Goal: Find specific page/section

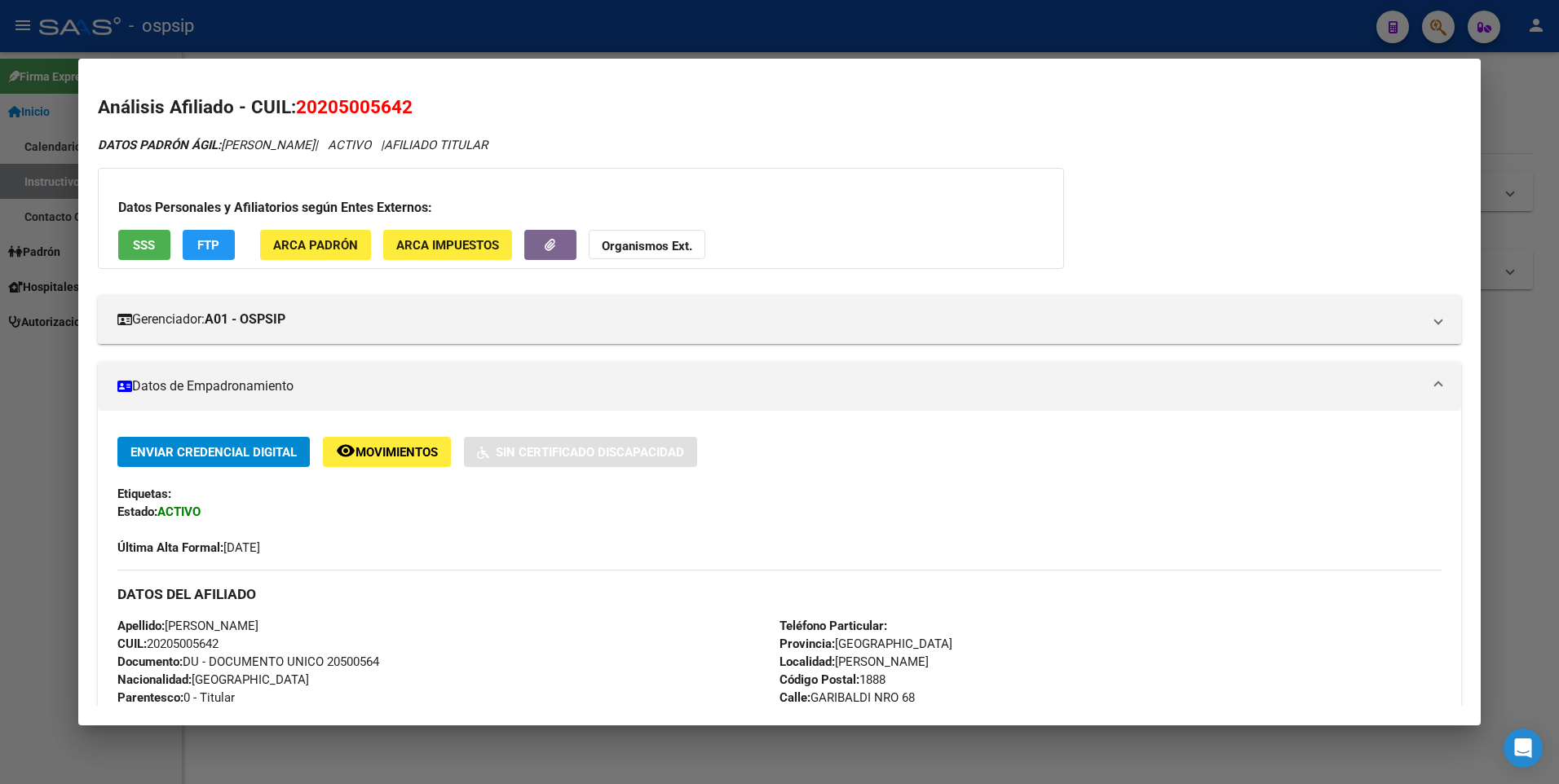
scroll to position [163, 0]
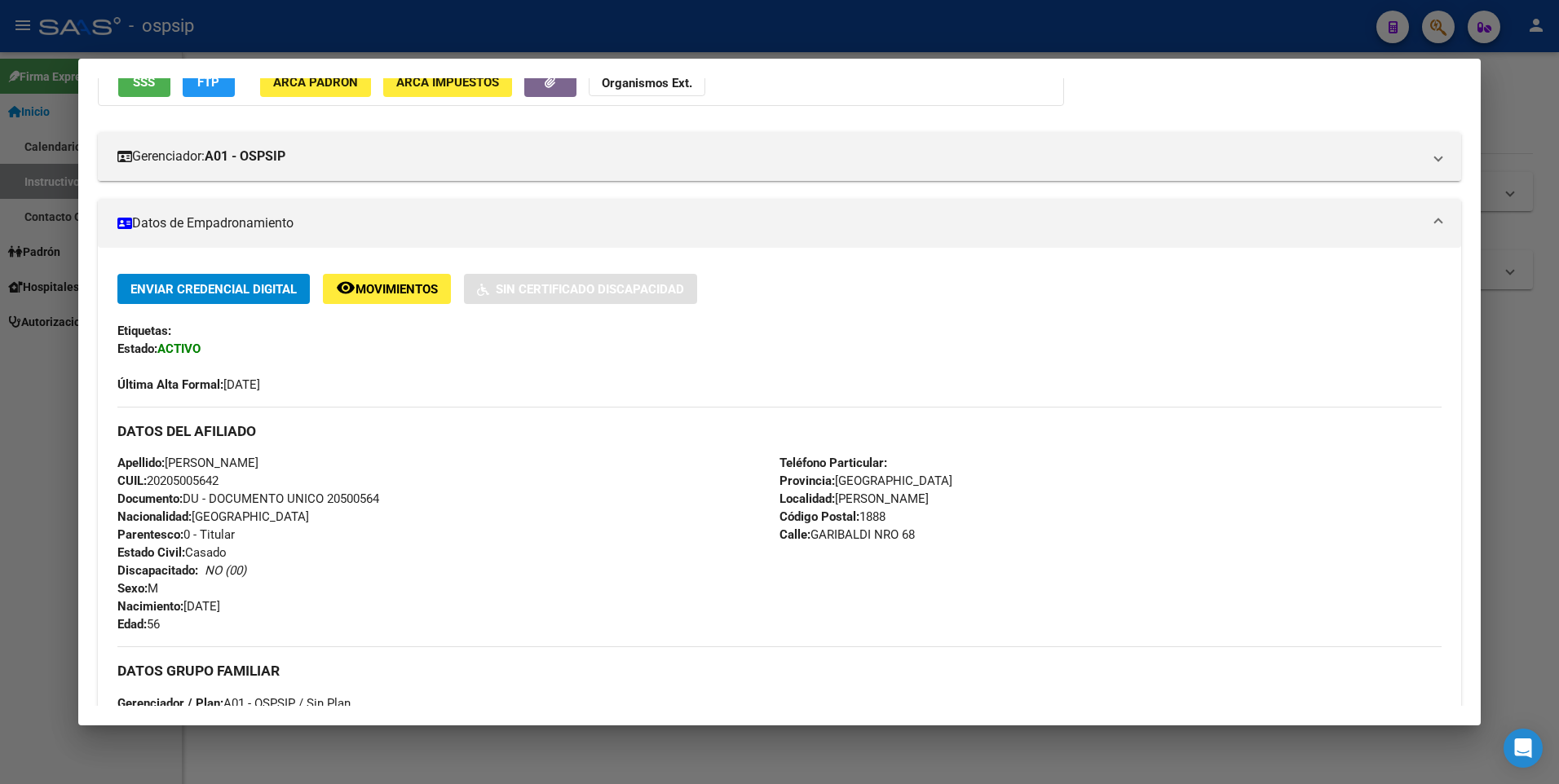
click at [609, 26] on div at bounding box center [779, 392] width 1559 height 784
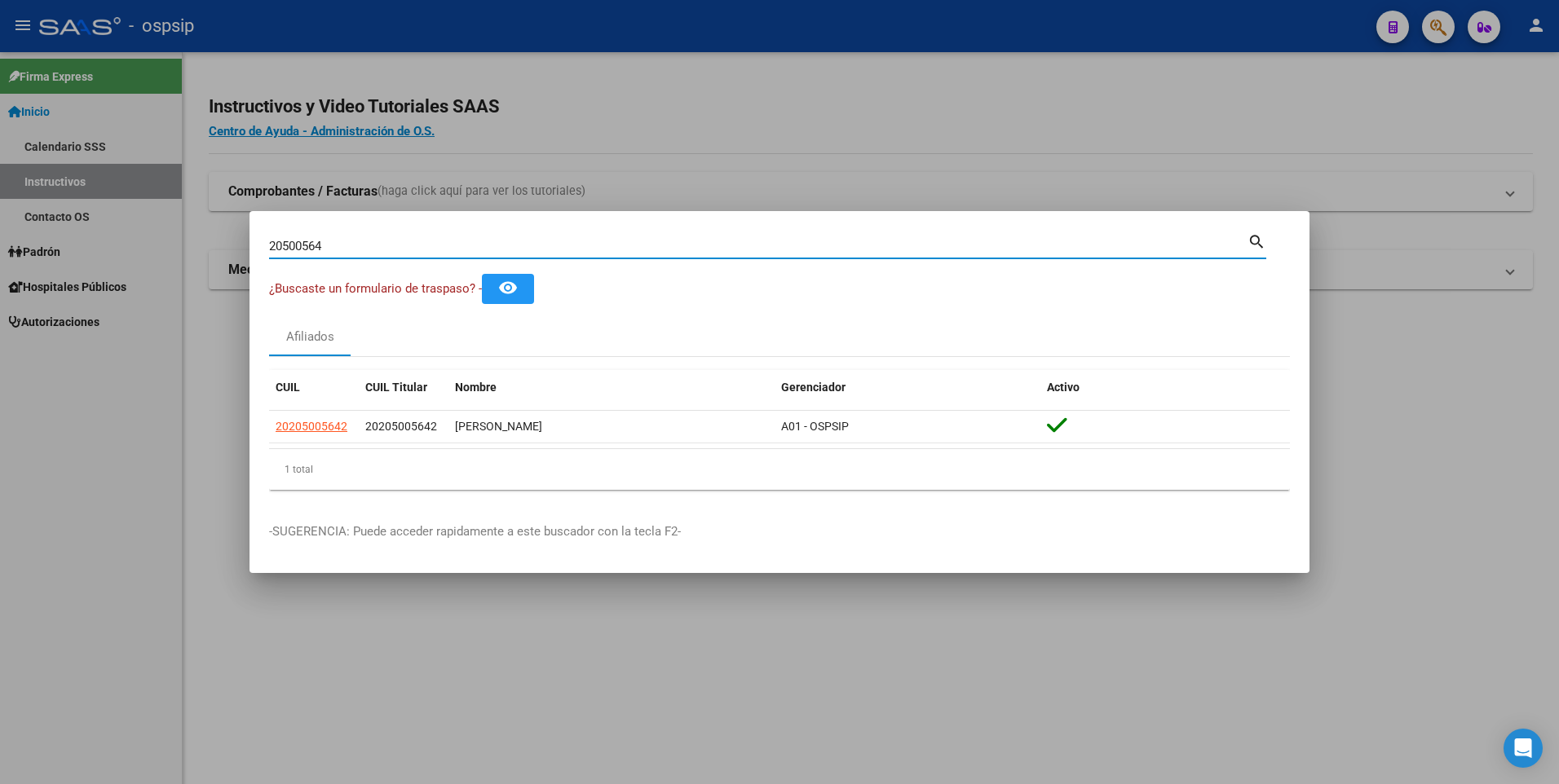
click at [556, 247] on input "20500564" at bounding box center [758, 247] width 979 height 15
click at [556, 245] on input "20500564" at bounding box center [758, 247] width 979 height 15
paste input "93767510"
type input "93767510"
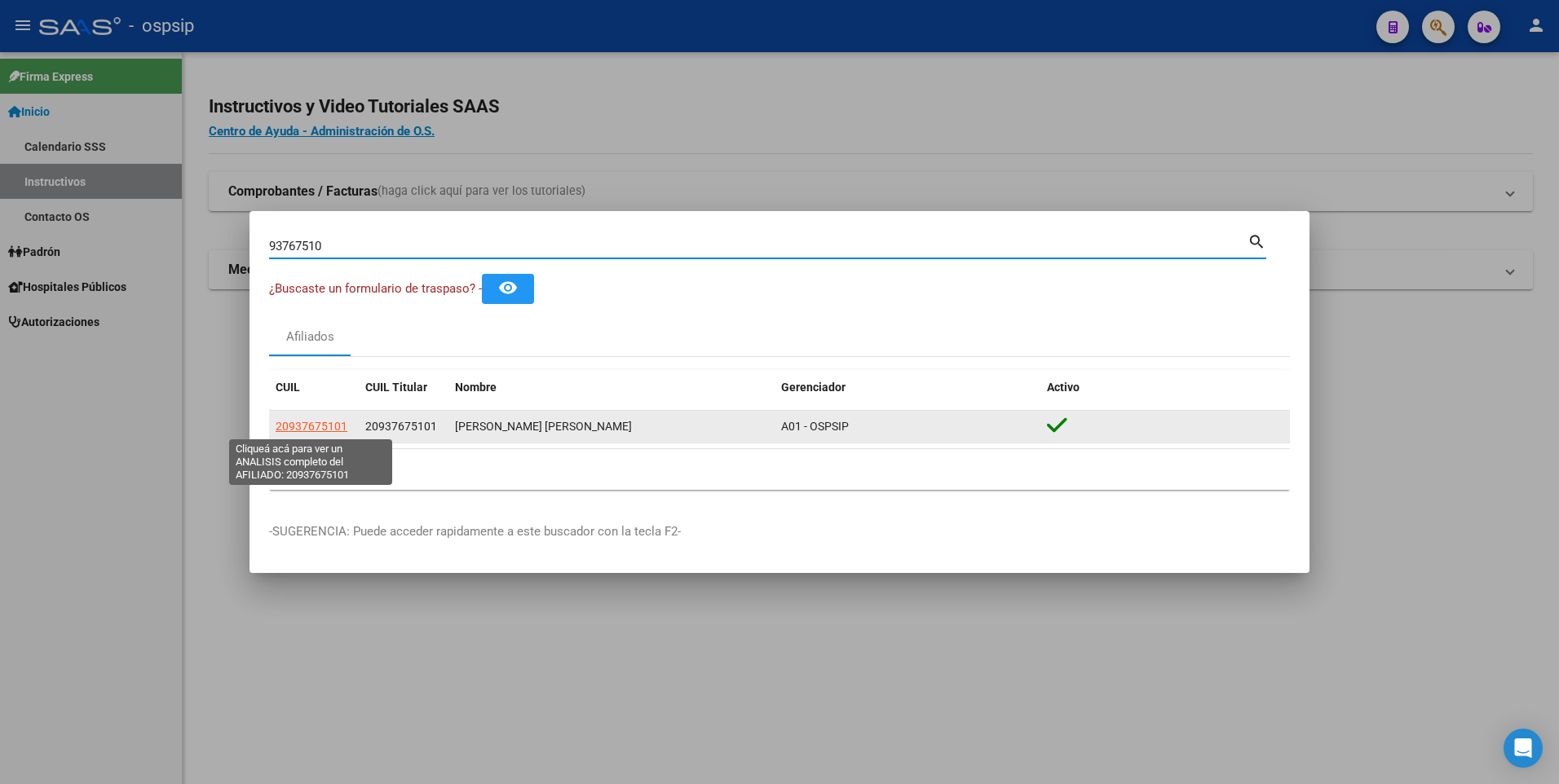
click at [322, 429] on span "20937675101" at bounding box center [311, 426] width 72 height 13
type textarea "20937675101"
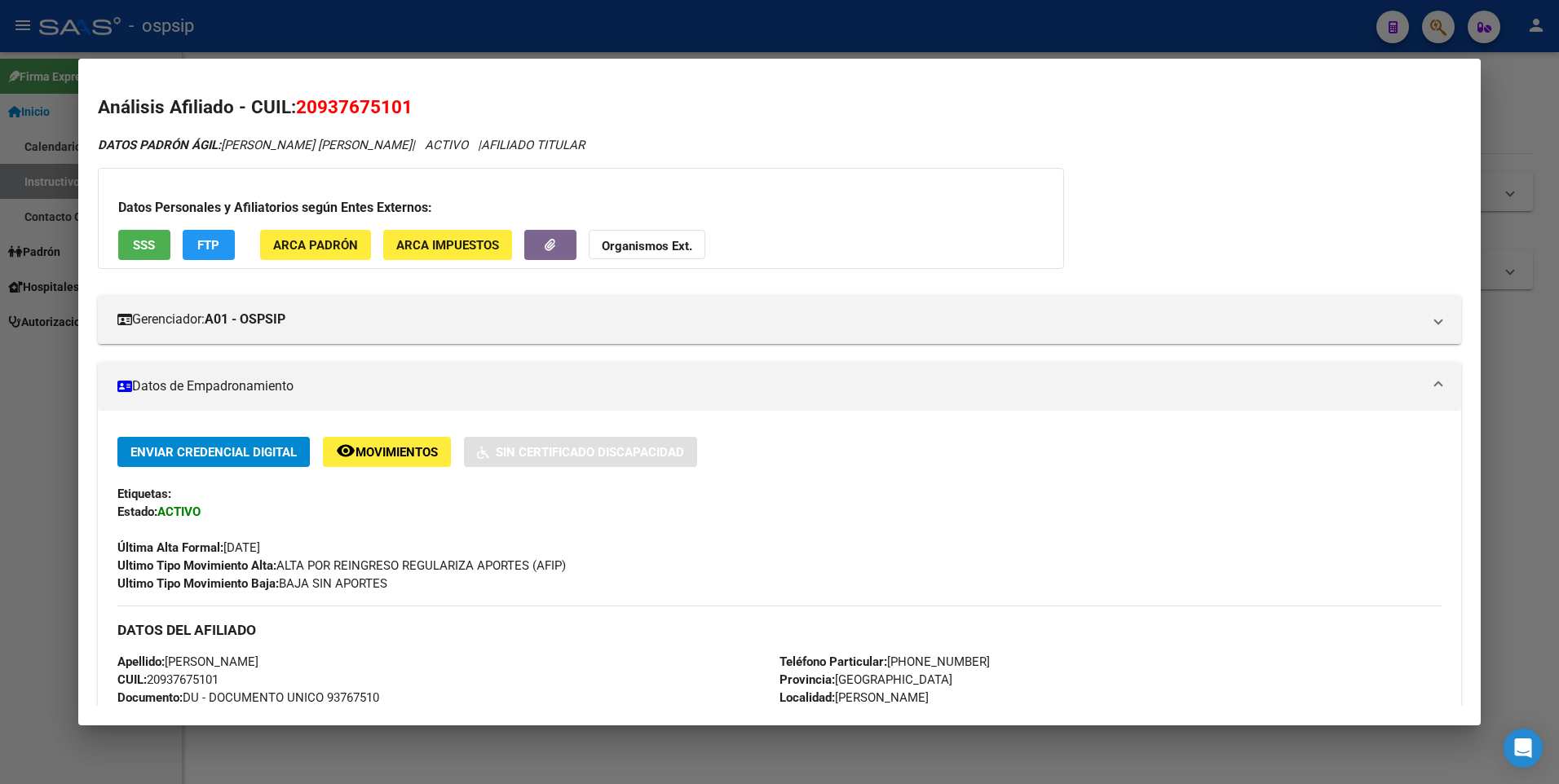
click at [47, 293] on div at bounding box center [779, 392] width 1559 height 784
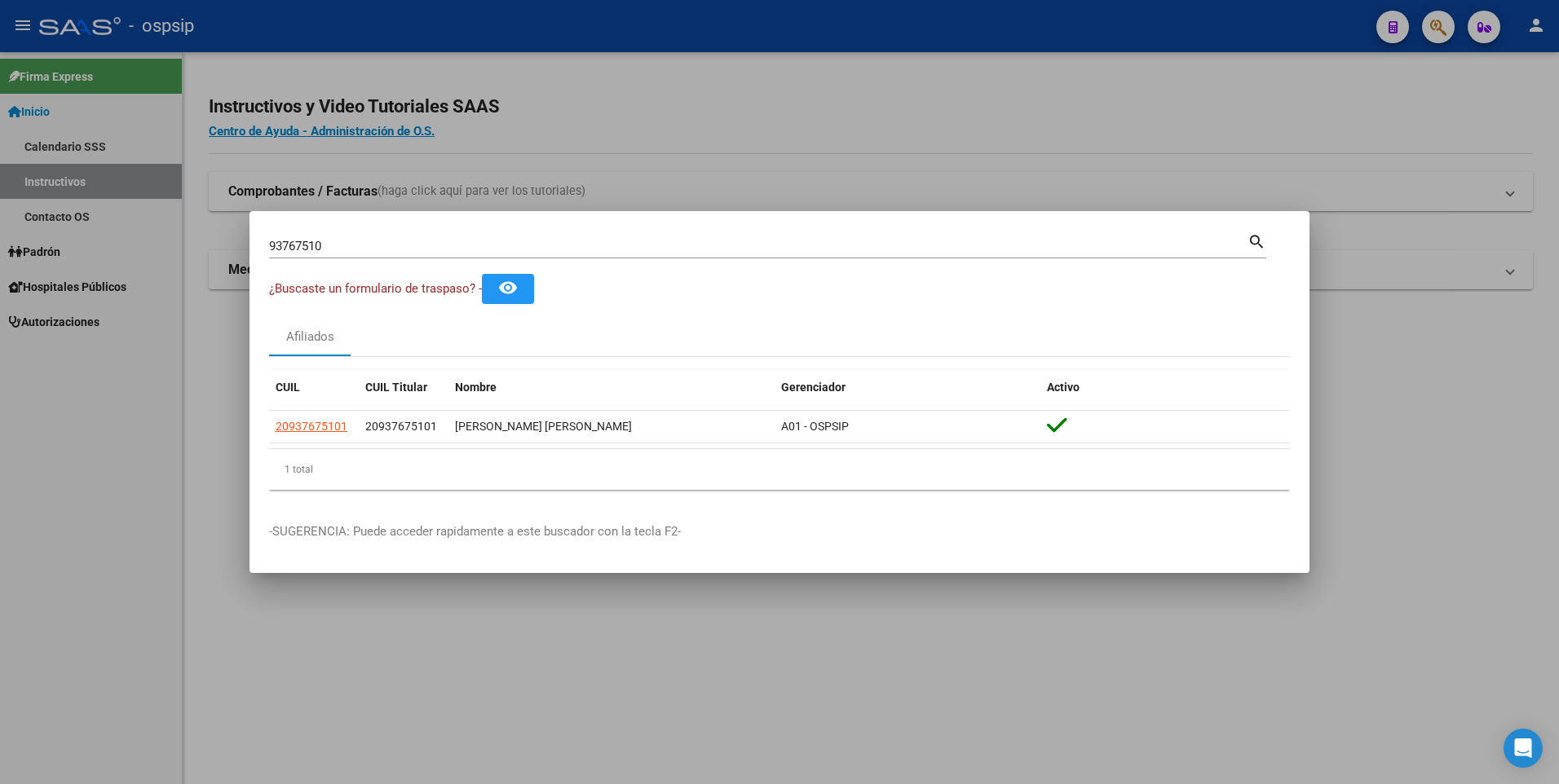
click at [576, 248] on input "93767510" at bounding box center [758, 247] width 979 height 15
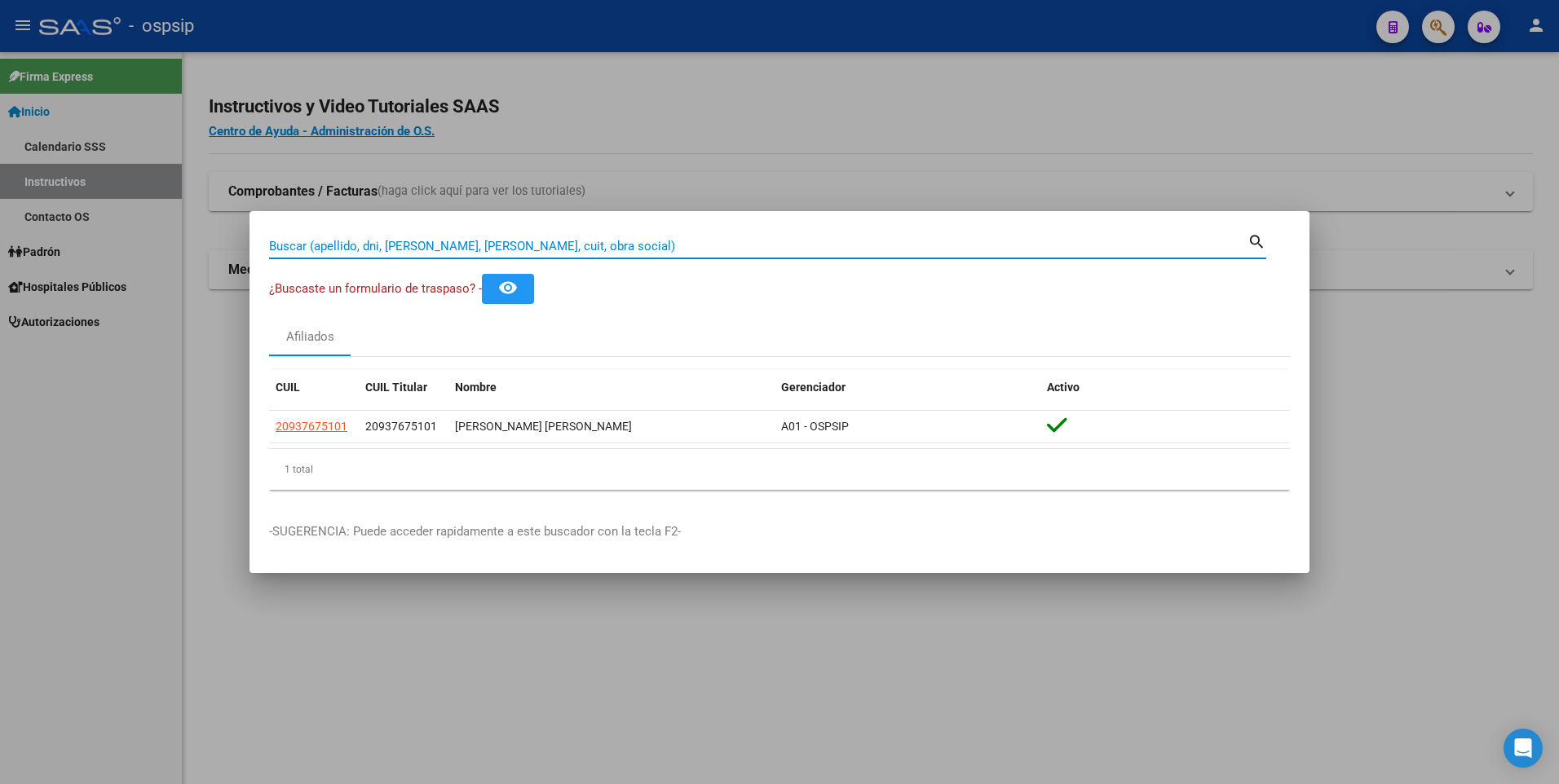
paste input "38177302"
type input "38177302"
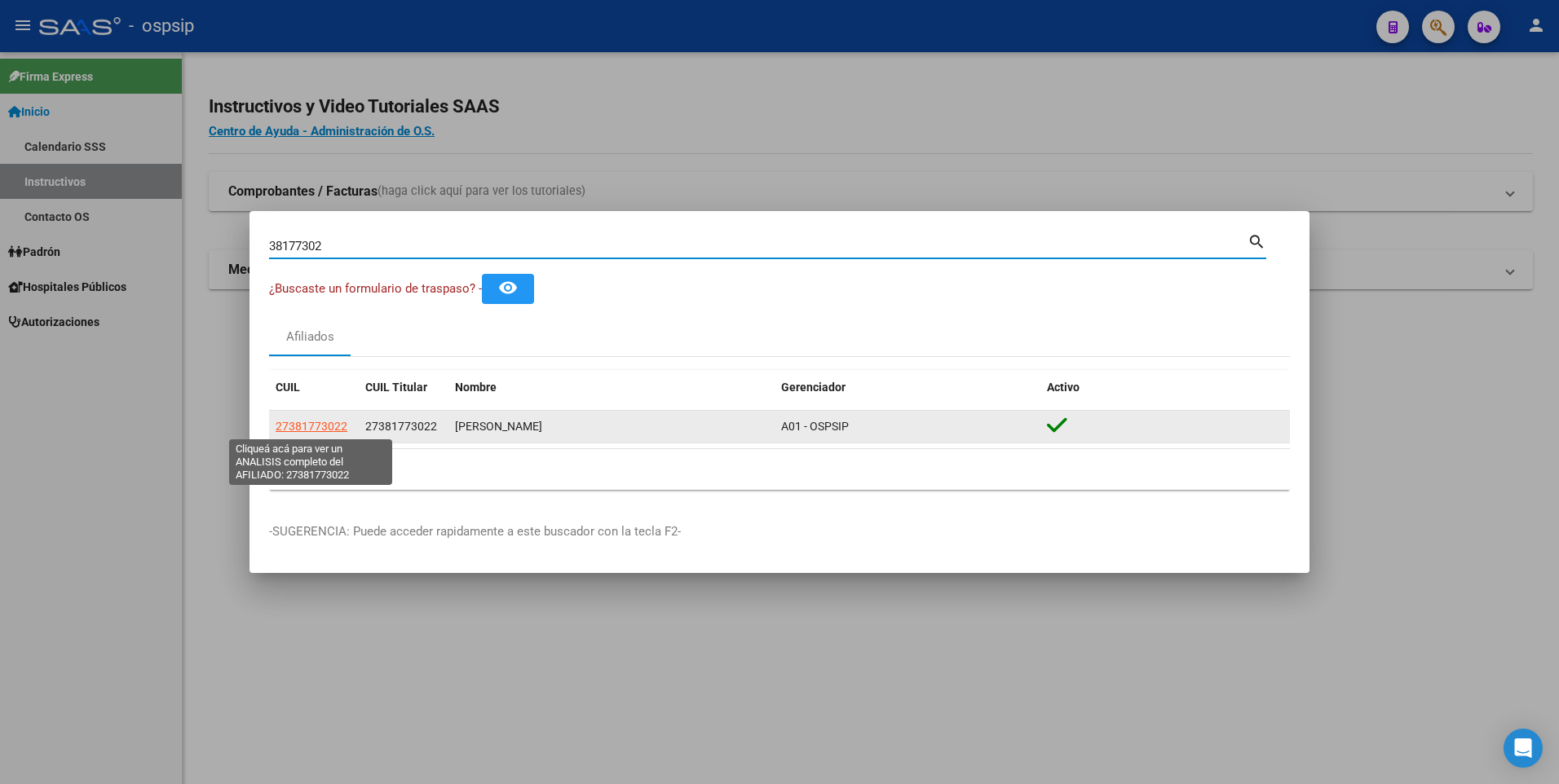
click at [344, 423] on span "27381773022" at bounding box center [311, 426] width 72 height 13
type textarea "27381773022"
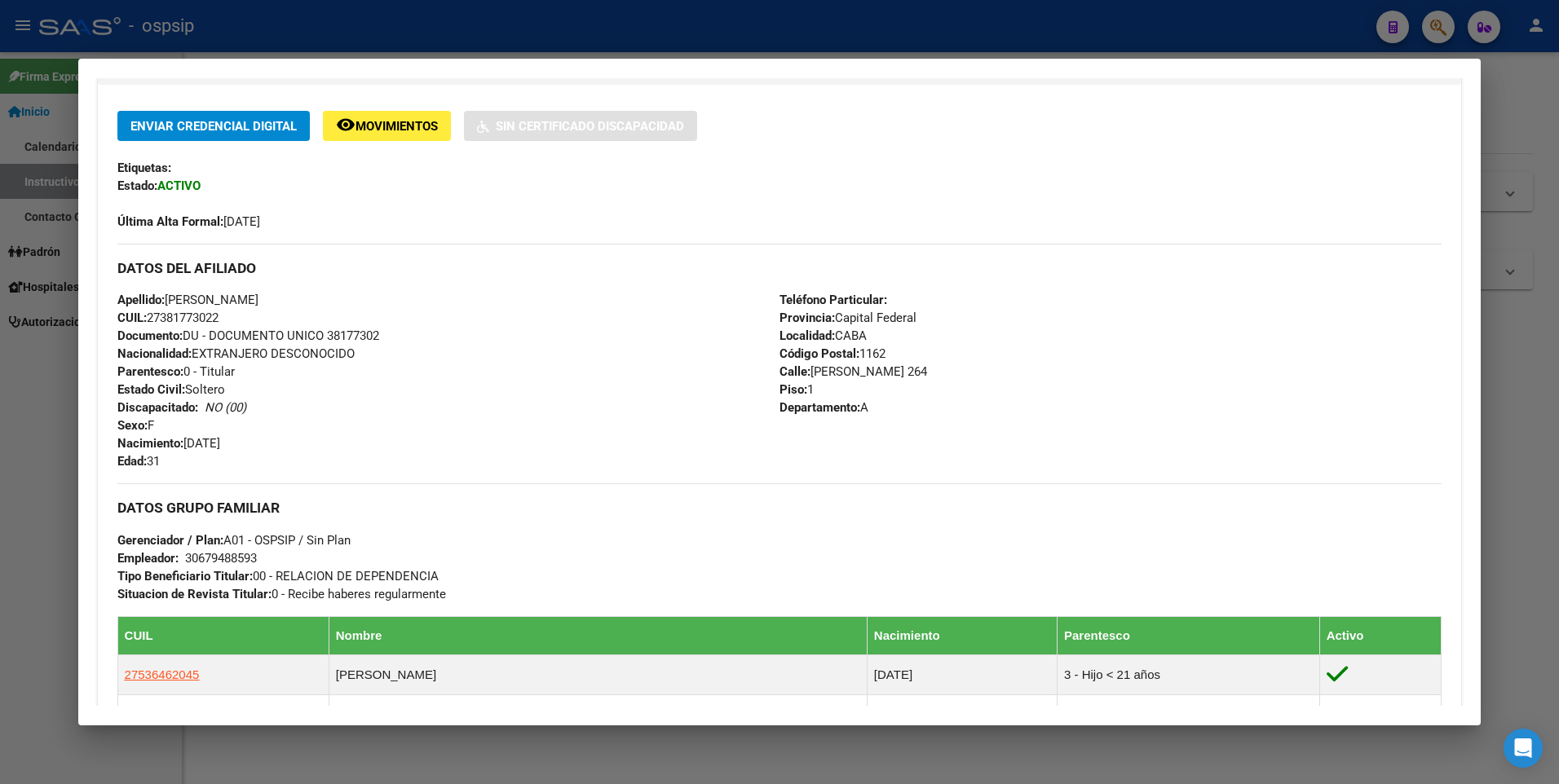
scroll to position [609, 0]
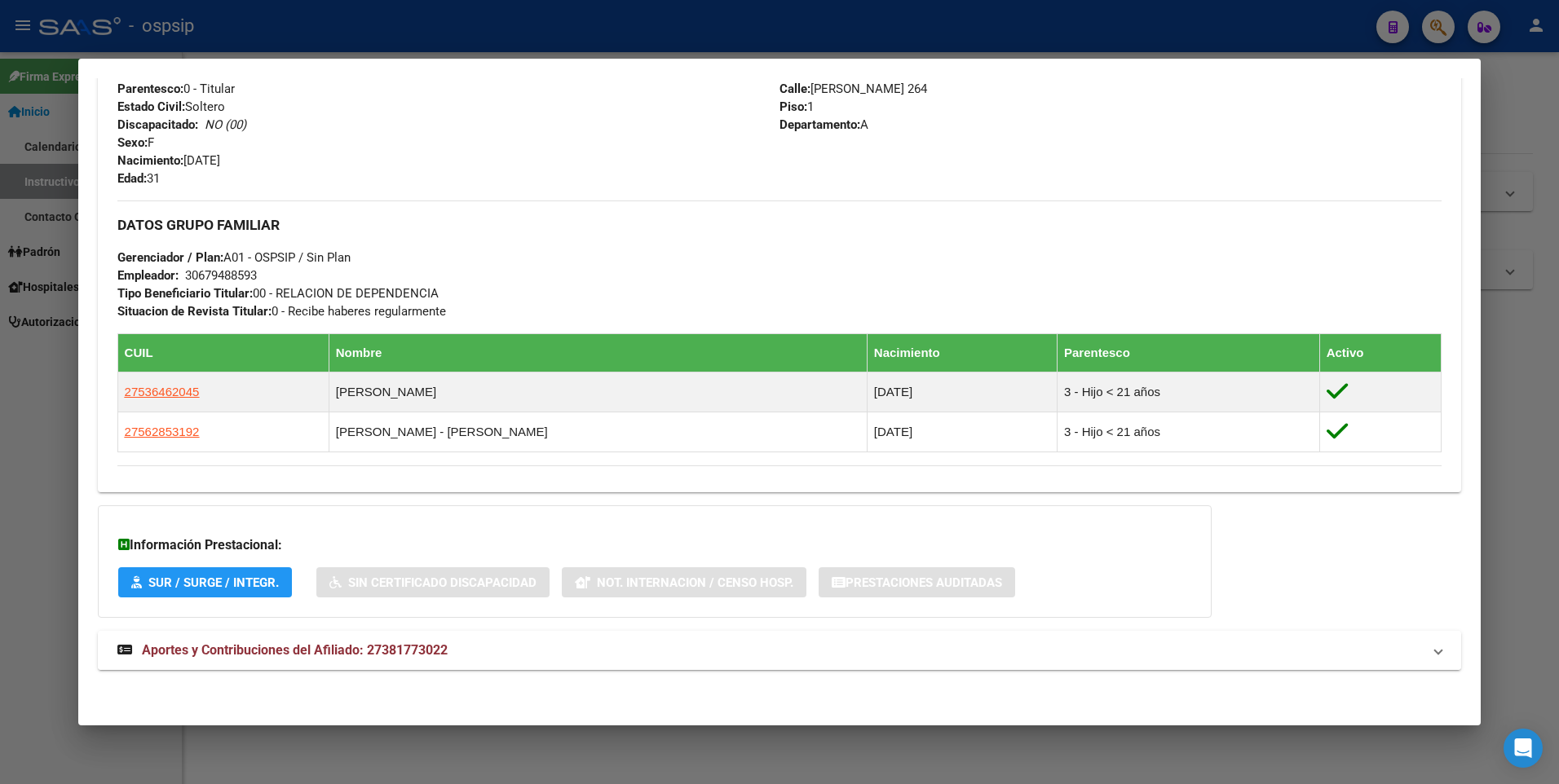
click at [425, 648] on span "Aportes y Contribuciones del Afiliado: 27381773022" at bounding box center [294, 650] width 306 height 16
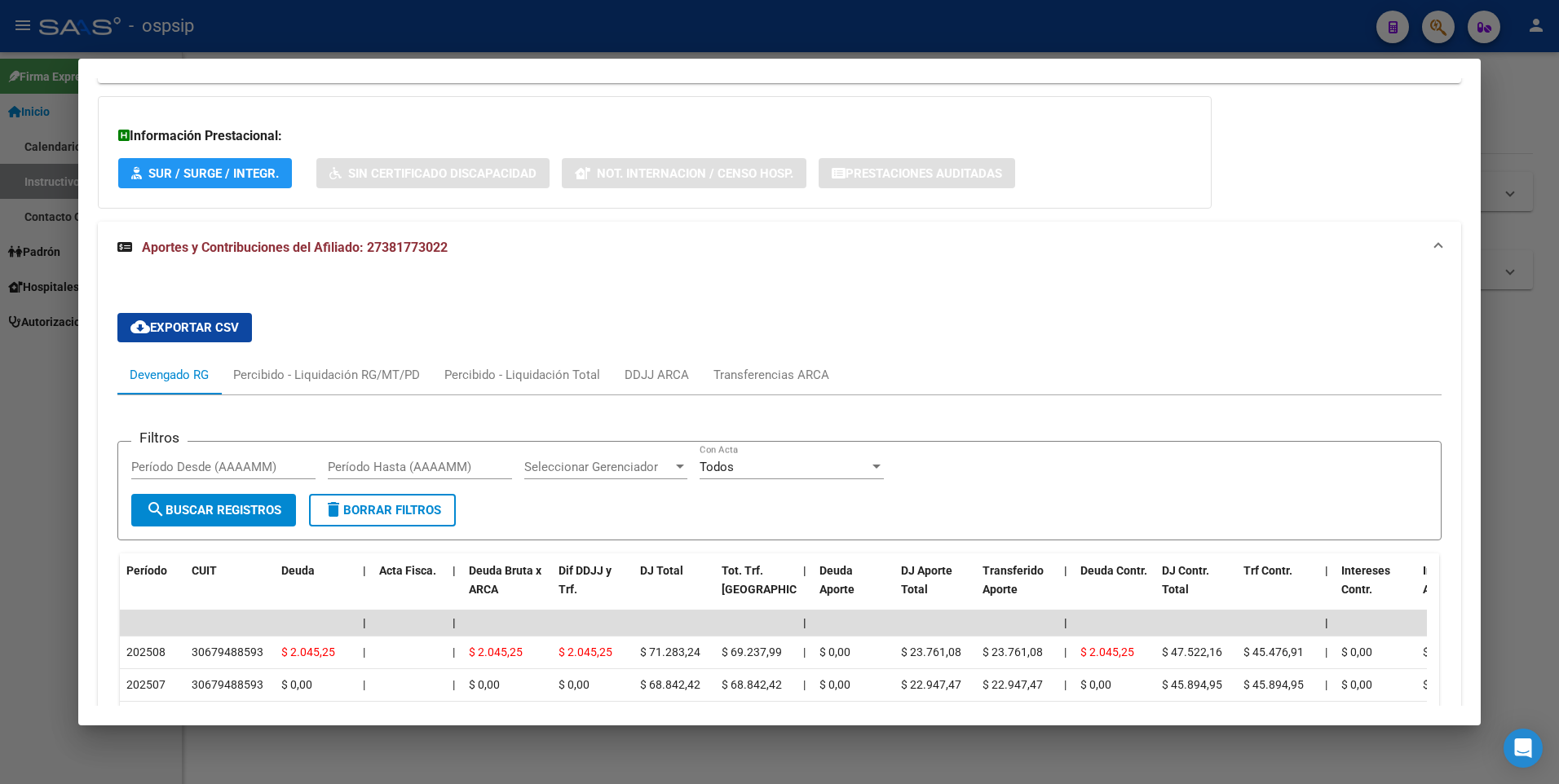
scroll to position [1344, 0]
